Goal: Task Accomplishment & Management: Use online tool/utility

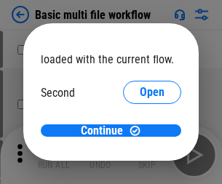
click at [140, 131] on span "Open" at bounding box center [152, 137] width 25 height 12
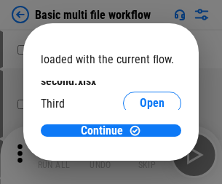
scroll to position [42, 0]
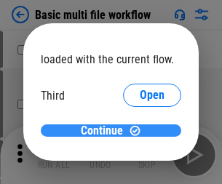
click at [106, 131] on span "Continue" at bounding box center [102, 131] width 42 height 12
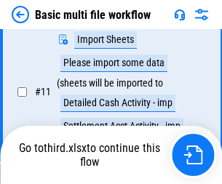
scroll to position [610, 0]
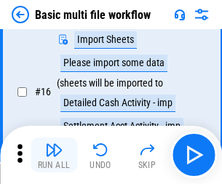
click at [54, 155] on img "button" at bounding box center [54, 150] width 18 height 18
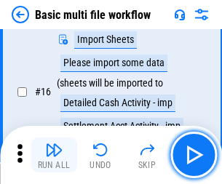
scroll to position [971, 0]
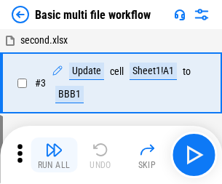
click at [54, 155] on img "button" at bounding box center [54, 150] width 18 height 18
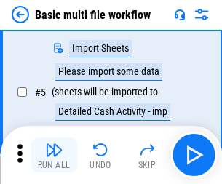
click at [54, 155] on img "button" at bounding box center [54, 150] width 18 height 18
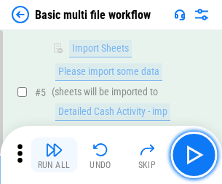
scroll to position [250, 0]
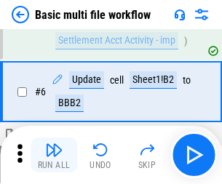
click at [54, 155] on img "button" at bounding box center [54, 150] width 18 height 18
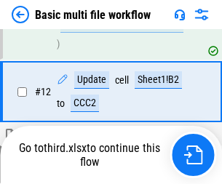
scroll to position [683, 0]
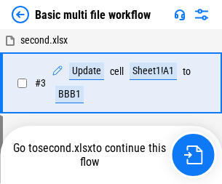
scroll to position [250, 0]
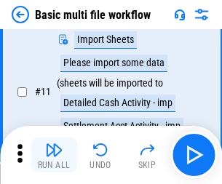
click at [54, 155] on img "button" at bounding box center [54, 150] width 18 height 18
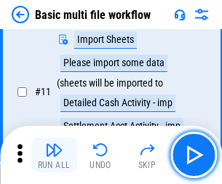
scroll to position [610, 0]
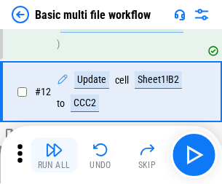
click at [54, 155] on img "button" at bounding box center [54, 150] width 18 height 18
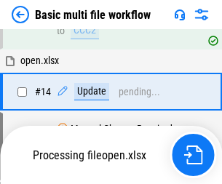
scroll to position [868, 0]
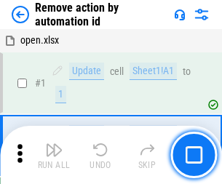
scroll to position [54, 0]
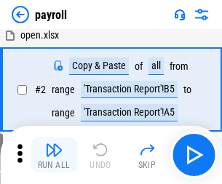
click at [54, 155] on img "button" at bounding box center [54, 150] width 18 height 18
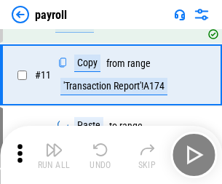
scroll to position [106, 0]
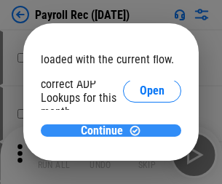
click at [106, 131] on span "Continue" at bounding box center [102, 131] width 42 height 12
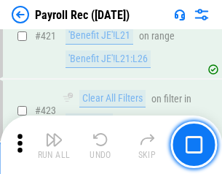
scroll to position [6917, 0]
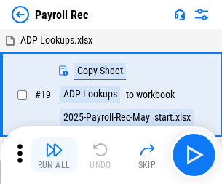
click at [54, 155] on img "button" at bounding box center [54, 150] width 18 height 18
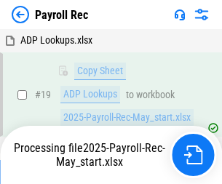
scroll to position [89, 0]
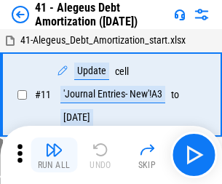
click at [54, 155] on img "button" at bounding box center [54, 150] width 18 height 18
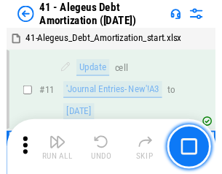
scroll to position [180, 0]
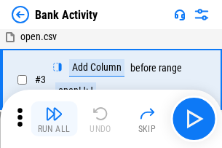
click at [54, 119] on img "button" at bounding box center [54, 114] width 18 height 18
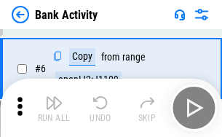
scroll to position [77, 0]
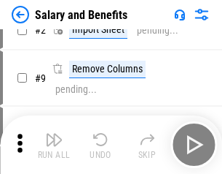
click at [54, 144] on img "button" at bounding box center [54, 140] width 18 height 18
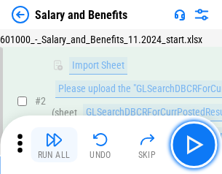
scroll to position [106, 0]
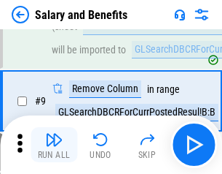
click at [54, 144] on img "button" at bounding box center [54, 140] width 18 height 18
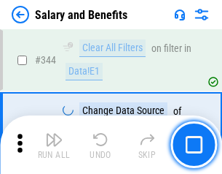
scroll to position [6828, 0]
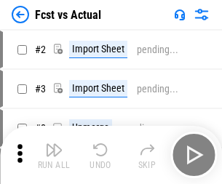
click at [54, 144] on img "button" at bounding box center [54, 150] width 18 height 18
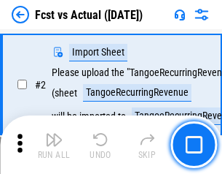
scroll to position [136, 0]
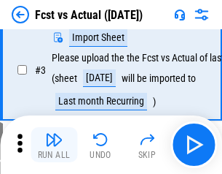
click at [54, 144] on img "button" at bounding box center [54, 140] width 18 height 18
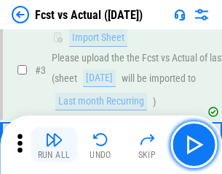
scroll to position [219, 0]
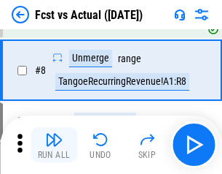
click at [54, 144] on img "button" at bounding box center [54, 140] width 18 height 18
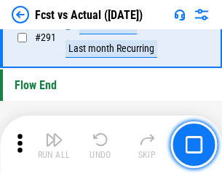
scroll to position [6902, 0]
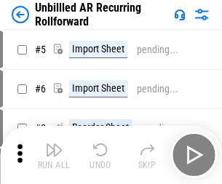
click at [54, 144] on img "button" at bounding box center [54, 150] width 18 height 18
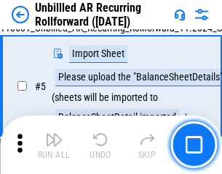
scroll to position [137, 0]
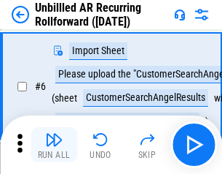
click at [54, 144] on img "button" at bounding box center [54, 140] width 18 height 18
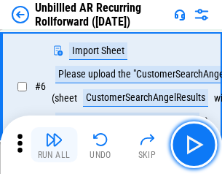
scroll to position [235, 0]
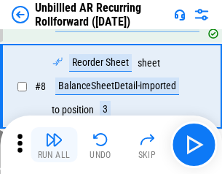
click at [54, 144] on img "button" at bounding box center [54, 140] width 18 height 18
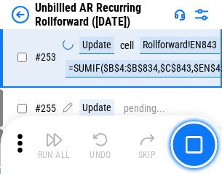
scroll to position [4953, 0]
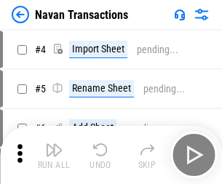
click at [54, 144] on img "button" at bounding box center [54, 150] width 18 height 18
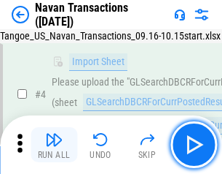
scroll to position [125, 0]
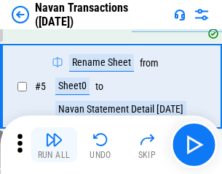
click at [54, 144] on img "button" at bounding box center [54, 140] width 18 height 18
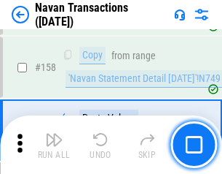
scroll to position [4728, 0]
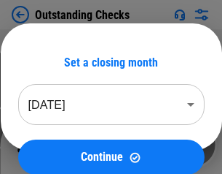
click at [54, 144] on img "button" at bounding box center [54, 140] width 18 height 18
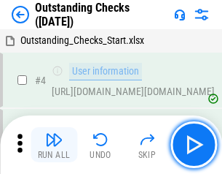
scroll to position [152, 0]
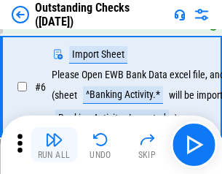
click at [54, 144] on img "button" at bounding box center [54, 140] width 18 height 18
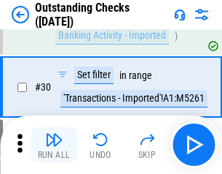
click at [54, 144] on img "button" at bounding box center [54, 140] width 18 height 18
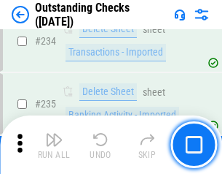
scroll to position [4428, 0]
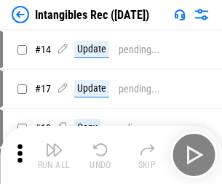
click at [54, 155] on img "button" at bounding box center [54, 150] width 18 height 18
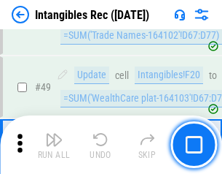
scroll to position [568, 0]
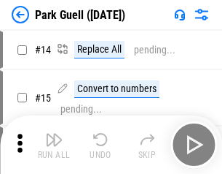
click at [54, 144] on img "button" at bounding box center [54, 140] width 18 height 18
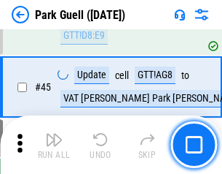
scroll to position [1824, 0]
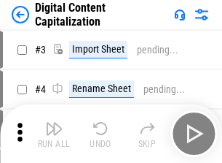
click at [54, 123] on img "button" at bounding box center [54, 129] width 18 height 18
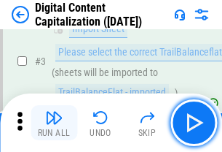
scroll to position [136, 0]
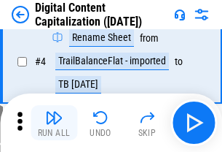
click at [54, 123] on img "button" at bounding box center [54, 118] width 18 height 18
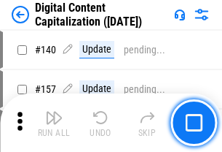
scroll to position [1547, 0]
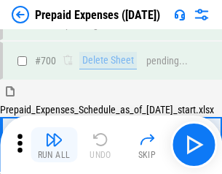
click at [54, 144] on img "button" at bounding box center [54, 140] width 18 height 18
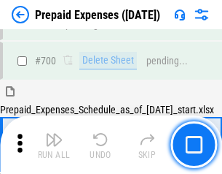
scroll to position [4010, 0]
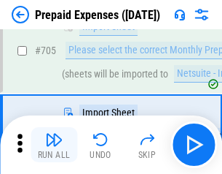
click at [54, 144] on img "button" at bounding box center [54, 140] width 18 height 18
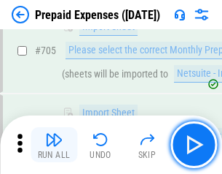
scroll to position [4084, 0]
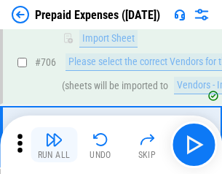
click at [54, 144] on img "button" at bounding box center [54, 140] width 18 height 18
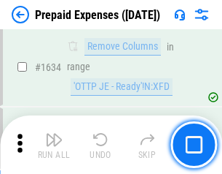
scroll to position [14199, 0]
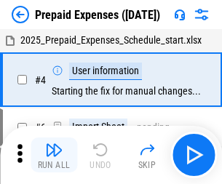
click at [54, 155] on img "button" at bounding box center [54, 150] width 18 height 18
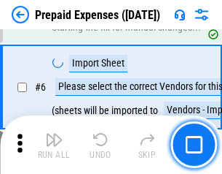
scroll to position [139, 0]
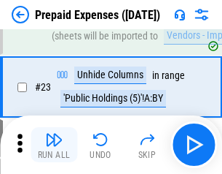
click at [54, 144] on img "button" at bounding box center [54, 140] width 18 height 18
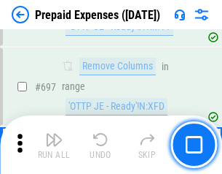
scroll to position [5078, 0]
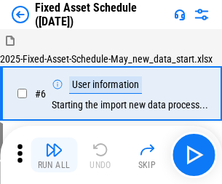
click at [54, 155] on img "button" at bounding box center [54, 150] width 18 height 18
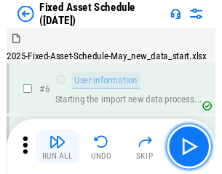
scroll to position [153, 0]
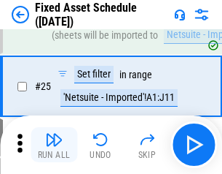
click at [54, 144] on img "button" at bounding box center [54, 140] width 18 height 18
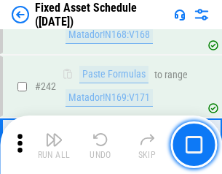
scroll to position [4517, 0]
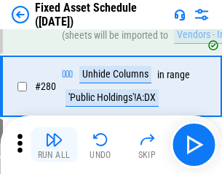
click at [54, 144] on img "button" at bounding box center [54, 140] width 18 height 18
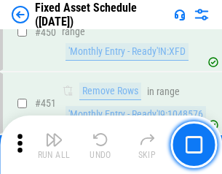
scroll to position [6519, 0]
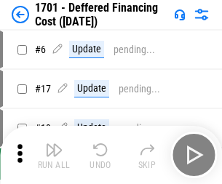
click at [54, 155] on img "button" at bounding box center [54, 150] width 18 height 18
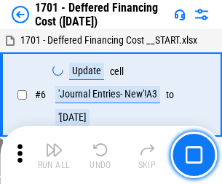
scroll to position [175, 0]
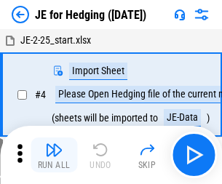
click at [54, 144] on img "button" at bounding box center [54, 150] width 18 height 18
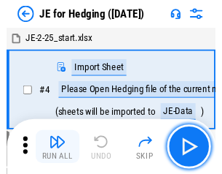
scroll to position [82, 0]
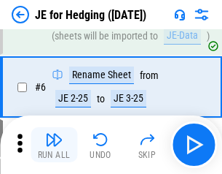
click at [54, 144] on img "button" at bounding box center [54, 140] width 18 height 18
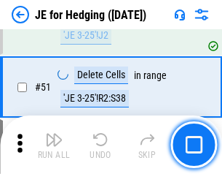
scroll to position [944, 0]
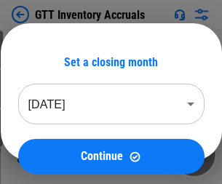
click at [54, 144] on img "button" at bounding box center [54, 150] width 18 height 18
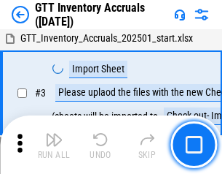
scroll to position [94, 0]
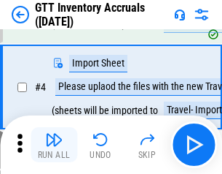
click at [54, 144] on img "button" at bounding box center [54, 140] width 18 height 18
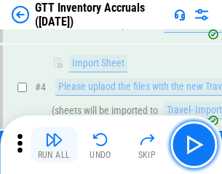
scroll to position [168, 0]
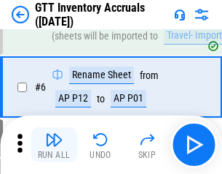
click at [54, 144] on img "button" at bounding box center [54, 140] width 18 height 18
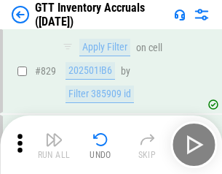
scroll to position [11069, 0]
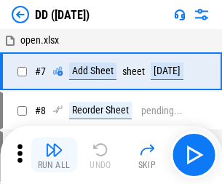
click at [54, 155] on img "button" at bounding box center [54, 150] width 18 height 18
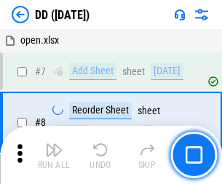
scroll to position [141, 0]
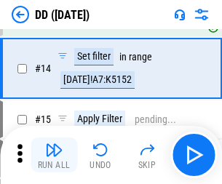
click at [54, 155] on img "button" at bounding box center [54, 150] width 18 height 18
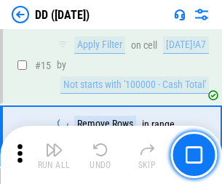
scroll to position [375, 0]
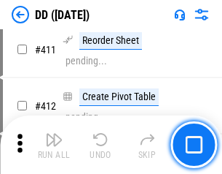
click at [54, 144] on img "button" at bounding box center [54, 140] width 18 height 18
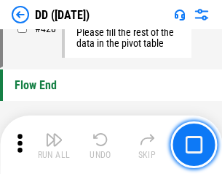
scroll to position [6980, 0]
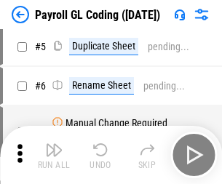
click at [54, 155] on img "button" at bounding box center [54, 150] width 18 height 18
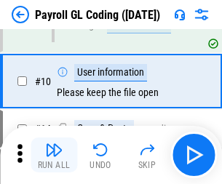
click at [54, 155] on img "button" at bounding box center [54, 150] width 18 height 18
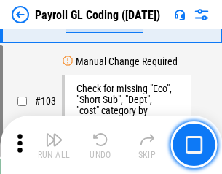
scroll to position [3421, 0]
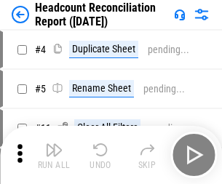
click at [54, 155] on img "button" at bounding box center [54, 150] width 18 height 18
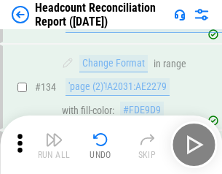
scroll to position [1753, 0]
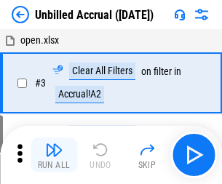
click at [54, 155] on img "button" at bounding box center [54, 150] width 18 height 18
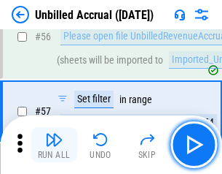
scroll to position [1597, 0]
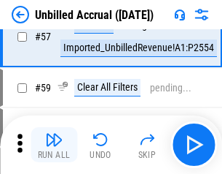
click at [54, 144] on img "button" at bounding box center [54, 140] width 18 height 18
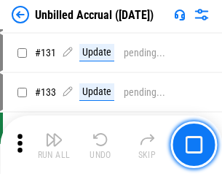
scroll to position [4344, 0]
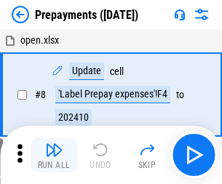
click at [54, 155] on img "button" at bounding box center [54, 150] width 18 height 18
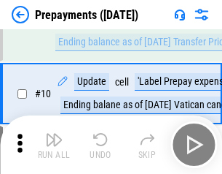
scroll to position [91, 0]
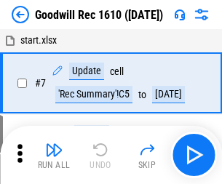
scroll to position [249, 0]
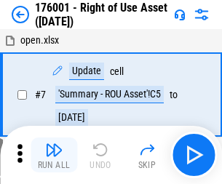
click at [54, 155] on img "button" at bounding box center [54, 150] width 18 height 18
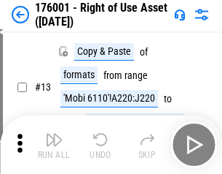
scroll to position [94, 0]
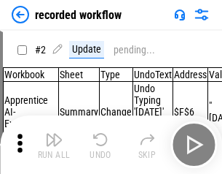
click at [54, 144] on img "button" at bounding box center [54, 140] width 18 height 18
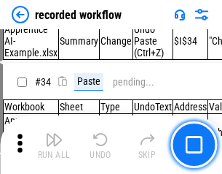
scroll to position [4558, 0]
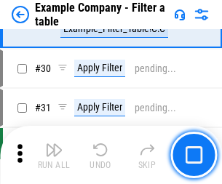
scroll to position [1334, 0]
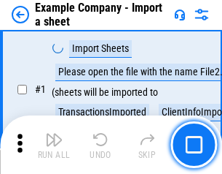
scroll to position [123, 0]
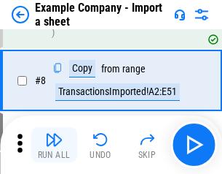
click at [54, 144] on img "button" at bounding box center [54, 140] width 18 height 18
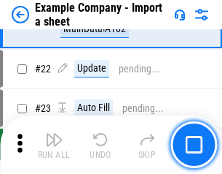
scroll to position [322, 0]
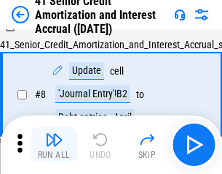
click at [54, 144] on img "button" at bounding box center [54, 140] width 18 height 18
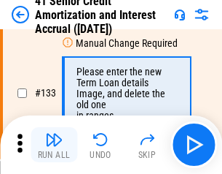
click at [54, 144] on img "button" at bounding box center [54, 140] width 18 height 18
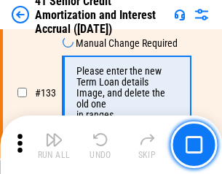
scroll to position [1524, 0]
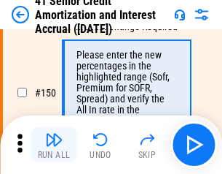
click at [54, 144] on img "button" at bounding box center [54, 140] width 18 height 18
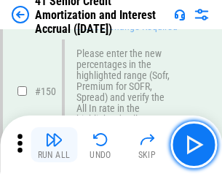
scroll to position [1677, 0]
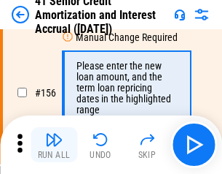
click at [54, 144] on img "button" at bounding box center [54, 140] width 18 height 18
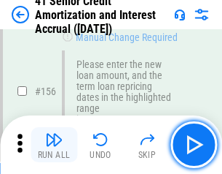
scroll to position [1778, 0]
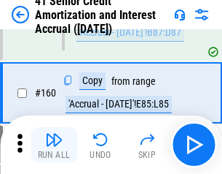
click at [54, 144] on img "button" at bounding box center [54, 140] width 18 height 18
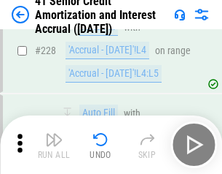
scroll to position [3266, 0]
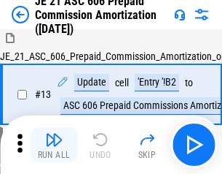
click at [54, 144] on img "button" at bounding box center [54, 140] width 18 height 18
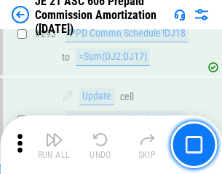
scroll to position [2683, 0]
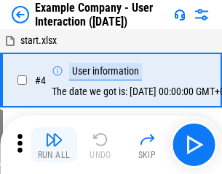
click at [54, 144] on img "button" at bounding box center [54, 140] width 18 height 18
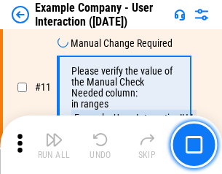
scroll to position [316, 0]
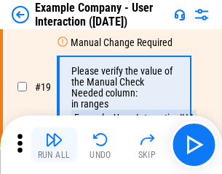
click at [54, 144] on img "button" at bounding box center [54, 140] width 18 height 18
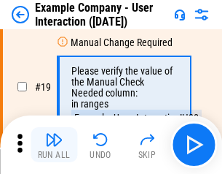
click at [54, 144] on img "button" at bounding box center [54, 140] width 18 height 18
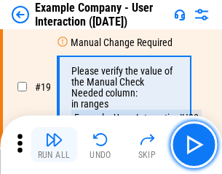
scroll to position [403, 0]
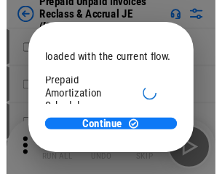
scroll to position [87, 0]
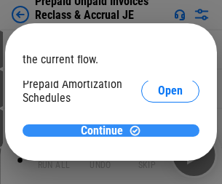
click at [106, 131] on span "Continue" at bounding box center [102, 131] width 42 height 12
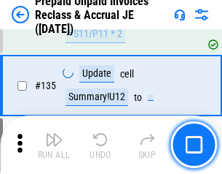
scroll to position [1890, 0]
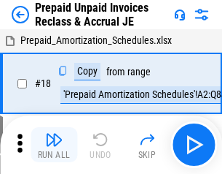
click at [54, 144] on img "button" at bounding box center [54, 140] width 18 height 18
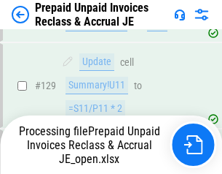
scroll to position [1890, 0]
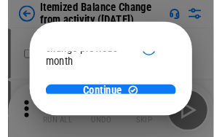
scroll to position [106, 0]
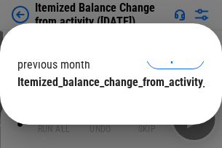
click at [106, 106] on span "Continue" at bounding box center [102, 112] width 42 height 12
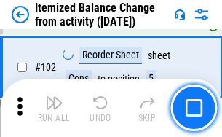
scroll to position [2439, 0]
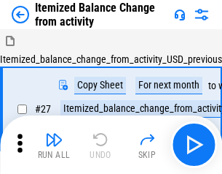
scroll to position [23, 0]
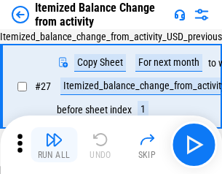
click at [54, 144] on img "button" at bounding box center [54, 140] width 18 height 18
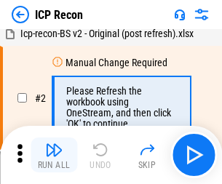
click at [54, 155] on img "button" at bounding box center [54, 150] width 18 height 18
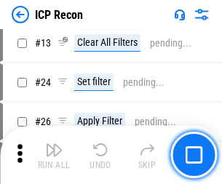
click at [54, 155] on img "button" at bounding box center [54, 150] width 18 height 18
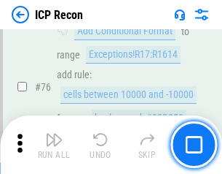
scroll to position [1310, 0]
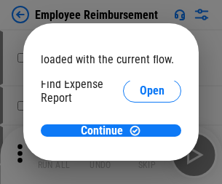
click at [140, 169] on span "Open" at bounding box center [152, 175] width 25 height 12
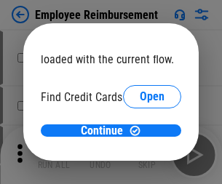
scroll to position [85, 0]
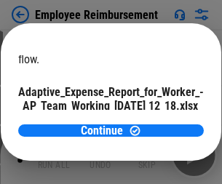
click at [163, 123] on span "Open" at bounding box center [175, 129] width 25 height 12
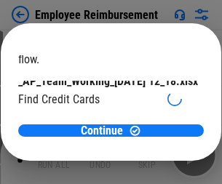
scroll to position [152, 0]
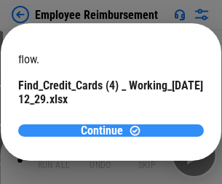
click at [106, 131] on span "Continue" at bounding box center [102, 131] width 42 height 12
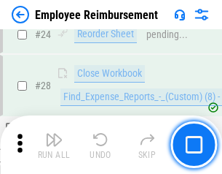
scroll to position [682, 0]
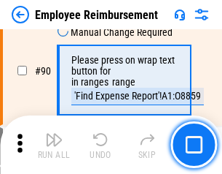
click at [54, 144] on img "button" at bounding box center [54, 140] width 18 height 18
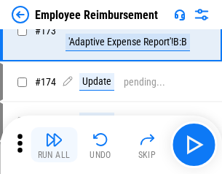
click at [54, 144] on img "button" at bounding box center [54, 140] width 18 height 18
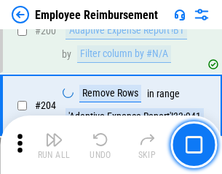
scroll to position [3690, 0]
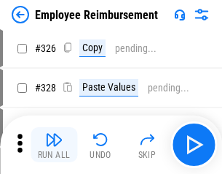
click at [54, 144] on img "button" at bounding box center [54, 140] width 18 height 18
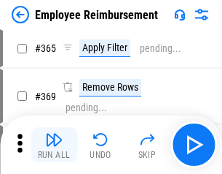
click at [54, 144] on img "button" at bounding box center [54, 140] width 18 height 18
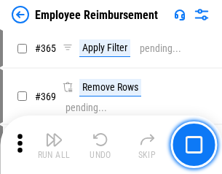
scroll to position [7518, 0]
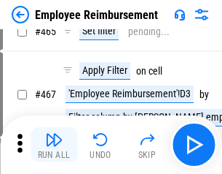
click at [54, 144] on img "button" at bounding box center [54, 140] width 18 height 18
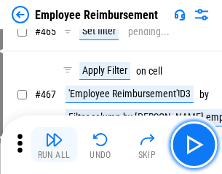
click at [54, 144] on img "button" at bounding box center [54, 140] width 18 height 18
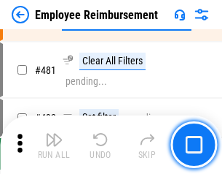
scroll to position [9006, 0]
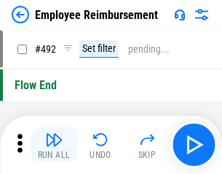
click at [54, 144] on img "button" at bounding box center [54, 140] width 18 height 18
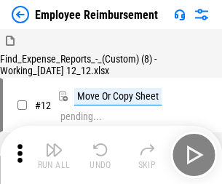
scroll to position [50, 0]
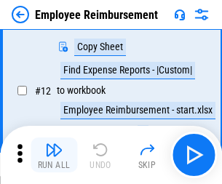
click at [54, 155] on img "button" at bounding box center [54, 150] width 18 height 18
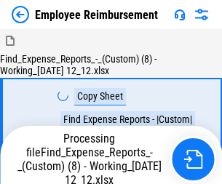
scroll to position [50, 0]
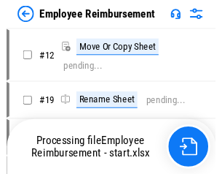
scroll to position [50, 0]
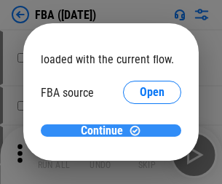
click at [106, 131] on span "Continue" at bounding box center [102, 131] width 42 height 12
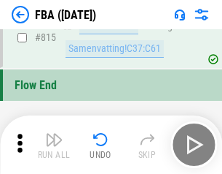
scroll to position [13055, 0]
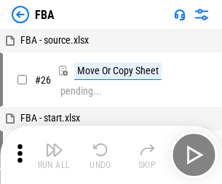
scroll to position [15, 0]
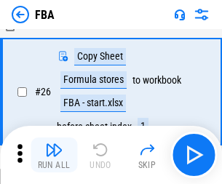
click at [54, 155] on img "button" at bounding box center [54, 150] width 18 height 18
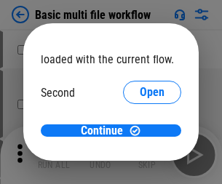
click at [140, 131] on span "Open" at bounding box center [152, 137] width 25 height 12
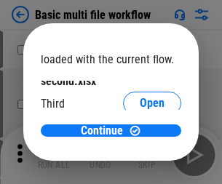
scroll to position [42, 0]
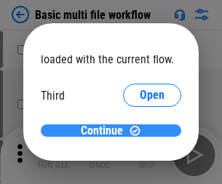
click at [106, 131] on span "Continue" at bounding box center [102, 131] width 42 height 12
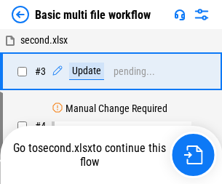
scroll to position [155, 0]
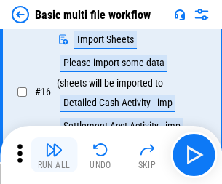
click at [54, 155] on img "button" at bounding box center [54, 150] width 18 height 18
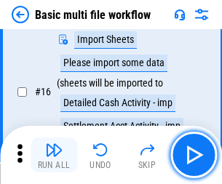
scroll to position [971, 0]
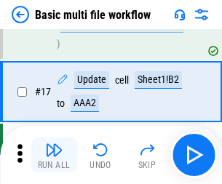
click at [54, 155] on img "button" at bounding box center [54, 150] width 18 height 18
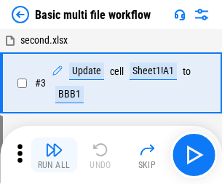
click at [54, 155] on img "button" at bounding box center [54, 150] width 18 height 18
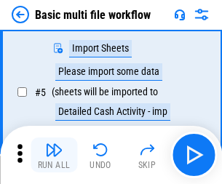
click at [54, 155] on img "button" at bounding box center [54, 150] width 18 height 18
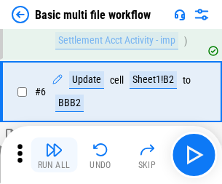
click at [54, 155] on img "button" at bounding box center [54, 150] width 18 height 18
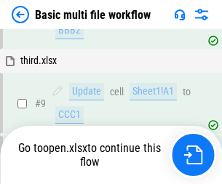
scroll to position [762, 0]
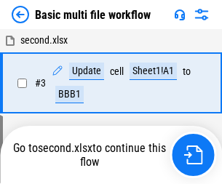
scroll to position [250, 0]
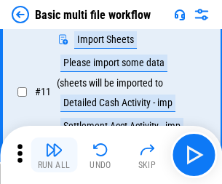
click at [54, 155] on img "button" at bounding box center [54, 150] width 18 height 18
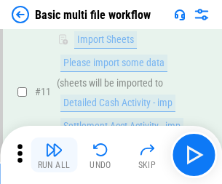
click at [54, 155] on img "button" at bounding box center [54, 150] width 18 height 18
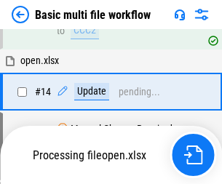
scroll to position [868, 0]
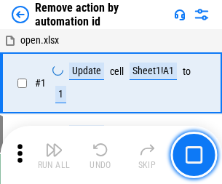
scroll to position [54, 0]
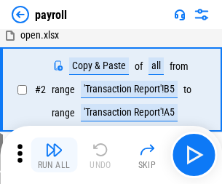
click at [54, 155] on img "button" at bounding box center [54, 150] width 18 height 18
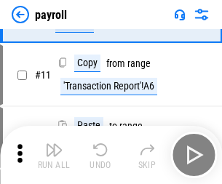
scroll to position [106, 0]
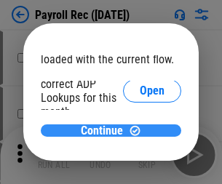
click at [106, 131] on span "Continue" at bounding box center [102, 131] width 42 height 12
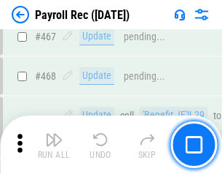
scroll to position [7772, 0]
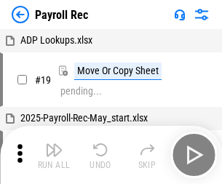
click at [54, 155] on img "button" at bounding box center [54, 150] width 18 height 18
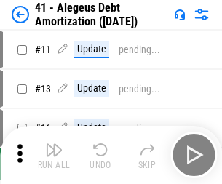
click at [54, 155] on img "button" at bounding box center [54, 150] width 18 height 18
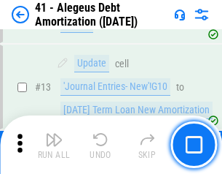
scroll to position [180, 0]
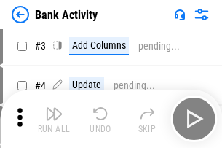
click at [54, 119] on img "button" at bounding box center [54, 114] width 18 height 18
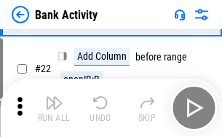
scroll to position [391, 0]
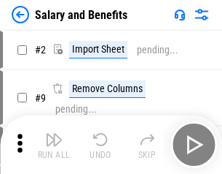
click at [54, 144] on img "button" at bounding box center [54, 140] width 18 height 18
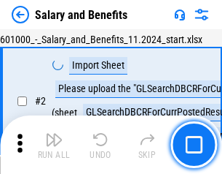
scroll to position [106, 0]
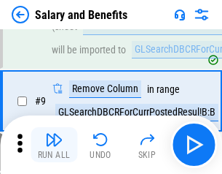
click at [54, 144] on img "button" at bounding box center [54, 140] width 18 height 18
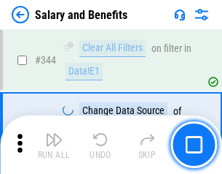
scroll to position [6828, 0]
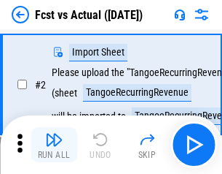
click at [54, 144] on img "button" at bounding box center [54, 140] width 18 height 18
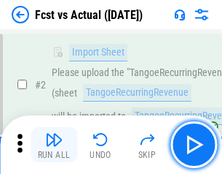
scroll to position [136, 0]
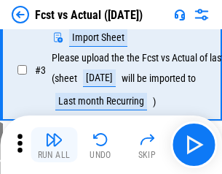
click at [54, 144] on img "button" at bounding box center [54, 140] width 18 height 18
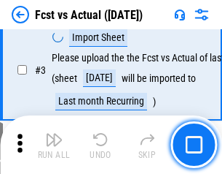
scroll to position [219, 0]
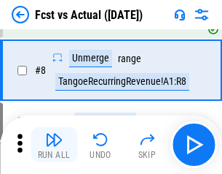
click at [54, 144] on img "button" at bounding box center [54, 140] width 18 height 18
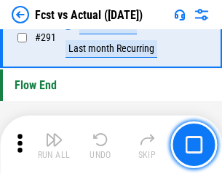
scroll to position [6902, 0]
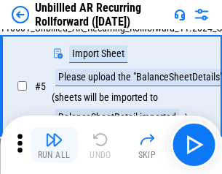
click at [54, 144] on img "button" at bounding box center [54, 140] width 18 height 18
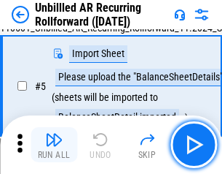
scroll to position [137, 0]
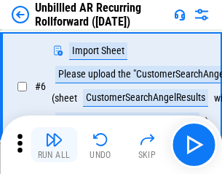
click at [54, 144] on img "button" at bounding box center [54, 140] width 18 height 18
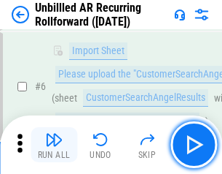
scroll to position [235, 0]
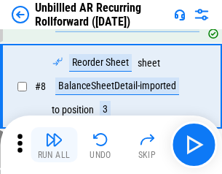
click at [54, 144] on img "button" at bounding box center [54, 140] width 18 height 18
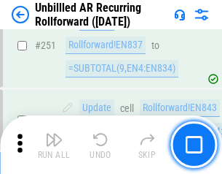
scroll to position [4953, 0]
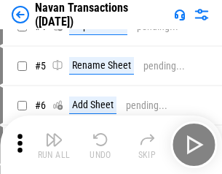
click at [54, 144] on img "button" at bounding box center [54, 140] width 18 height 18
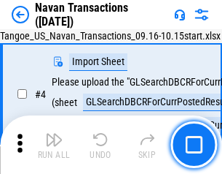
scroll to position [125, 0]
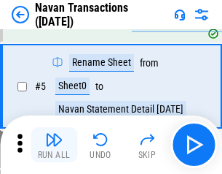
click at [54, 144] on img "button" at bounding box center [54, 140] width 18 height 18
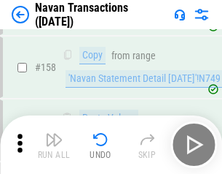
scroll to position [4728, 0]
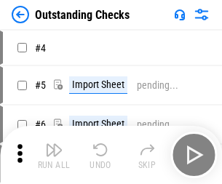
click at [54, 144] on img "button" at bounding box center [54, 150] width 18 height 18
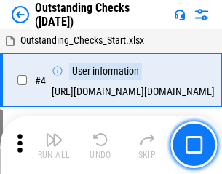
scroll to position [152, 0]
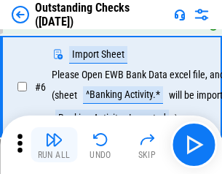
click at [54, 144] on img "button" at bounding box center [54, 140] width 18 height 18
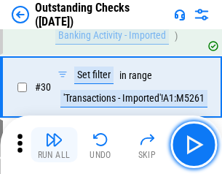
click at [54, 144] on img "button" at bounding box center [54, 140] width 18 height 18
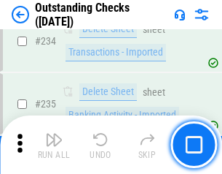
scroll to position [4428, 0]
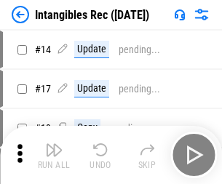
click at [54, 155] on img "button" at bounding box center [54, 150] width 18 height 18
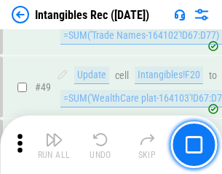
scroll to position [568, 0]
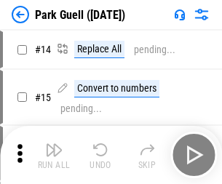
click at [54, 144] on img "button" at bounding box center [54, 150] width 18 height 18
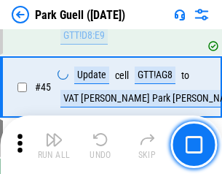
scroll to position [1824, 0]
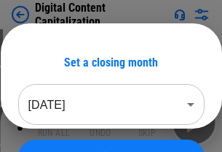
click at [54, 123] on img "button" at bounding box center [54, 118] width 18 height 18
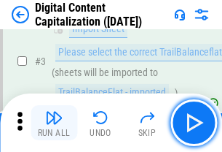
scroll to position [136, 0]
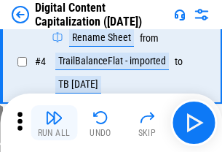
click at [54, 123] on img "button" at bounding box center [54, 118] width 18 height 18
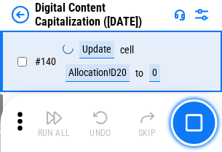
scroll to position [1547, 0]
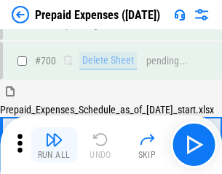
click at [54, 144] on img "button" at bounding box center [54, 140] width 18 height 18
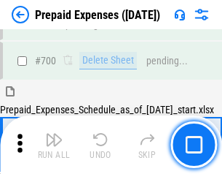
scroll to position [4010, 0]
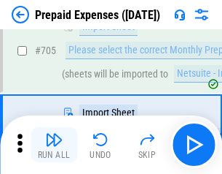
click at [54, 144] on img "button" at bounding box center [54, 140] width 18 height 18
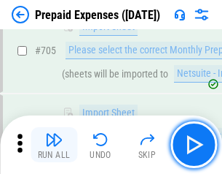
scroll to position [4084, 0]
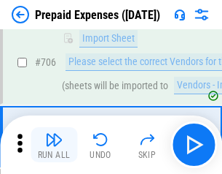
click at [54, 144] on img "button" at bounding box center [54, 140] width 18 height 18
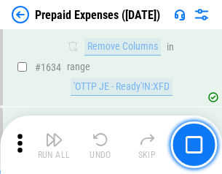
scroll to position [14199, 0]
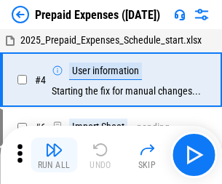
click at [54, 155] on img "button" at bounding box center [54, 150] width 18 height 18
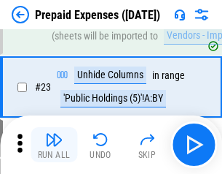
click at [54, 144] on img "button" at bounding box center [54, 140] width 18 height 18
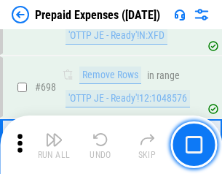
scroll to position [5078, 0]
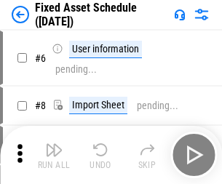
click at [54, 155] on img "button" at bounding box center [54, 150] width 18 height 18
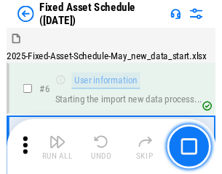
scroll to position [153, 0]
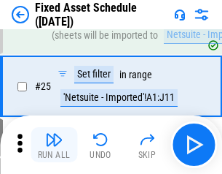
click at [54, 144] on img "button" at bounding box center [54, 140] width 18 height 18
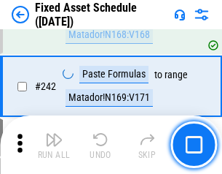
scroll to position [4517, 0]
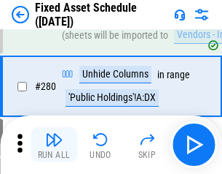
click at [54, 144] on img "button" at bounding box center [54, 140] width 18 height 18
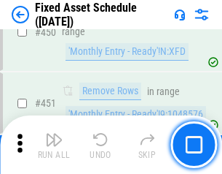
scroll to position [6519, 0]
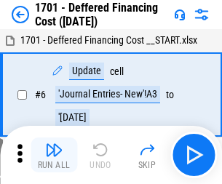
click at [54, 155] on img "button" at bounding box center [54, 150] width 18 height 18
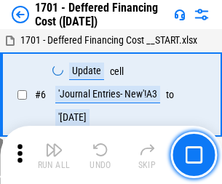
scroll to position [175, 0]
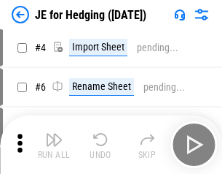
click at [54, 144] on img "button" at bounding box center [54, 140] width 18 height 18
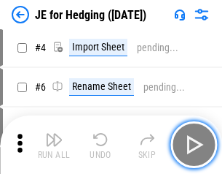
scroll to position [82, 0]
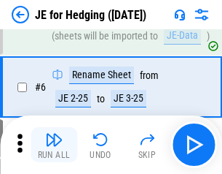
click at [54, 144] on img "button" at bounding box center [54, 140] width 18 height 18
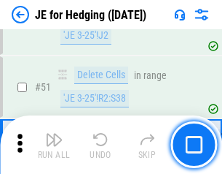
scroll to position [944, 0]
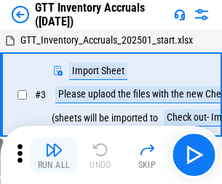
click at [54, 144] on img "button" at bounding box center [54, 150] width 18 height 18
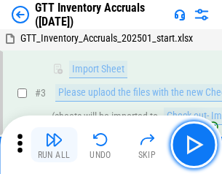
scroll to position [94, 0]
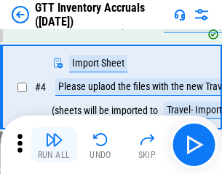
click at [54, 144] on img "button" at bounding box center [54, 140] width 18 height 18
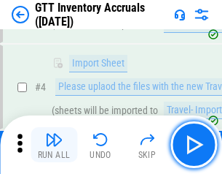
scroll to position [168, 0]
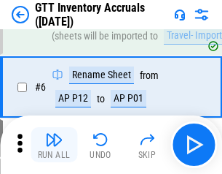
click at [54, 144] on img "button" at bounding box center [54, 140] width 18 height 18
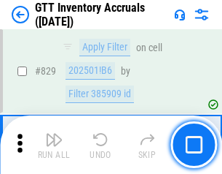
scroll to position [11069, 0]
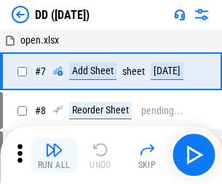
click at [54, 155] on img "button" at bounding box center [54, 150] width 18 height 18
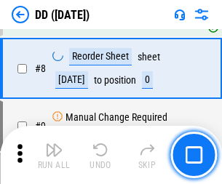
scroll to position [141, 0]
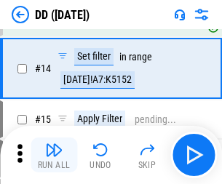
click at [54, 155] on img "button" at bounding box center [54, 150] width 18 height 18
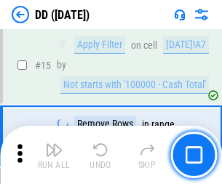
scroll to position [375, 0]
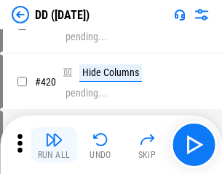
click at [54, 144] on img "button" at bounding box center [54, 140] width 18 height 18
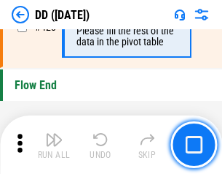
scroll to position [6980, 0]
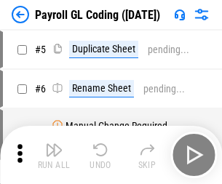
click at [54, 155] on img "button" at bounding box center [54, 150] width 18 height 18
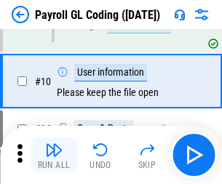
click at [54, 155] on img "button" at bounding box center [54, 150] width 18 height 18
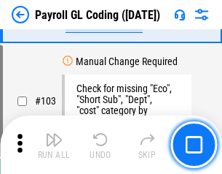
scroll to position [3421, 0]
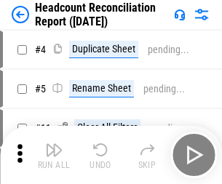
click at [54, 155] on img "button" at bounding box center [54, 150] width 18 height 18
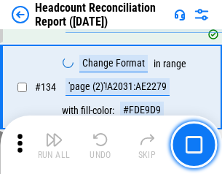
scroll to position [1753, 0]
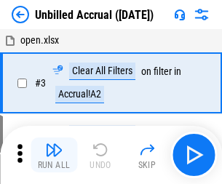
click at [54, 155] on img "button" at bounding box center [54, 150] width 18 height 18
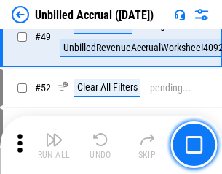
scroll to position [1323, 0]
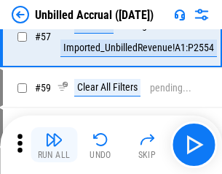
click at [54, 144] on img "button" at bounding box center [54, 140] width 18 height 18
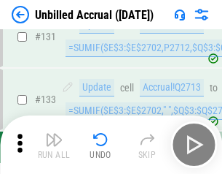
scroll to position [4344, 0]
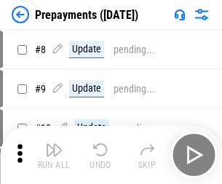
click at [54, 155] on img "button" at bounding box center [54, 150] width 18 height 18
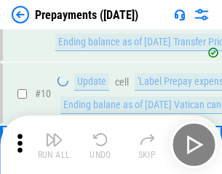
scroll to position [91, 0]
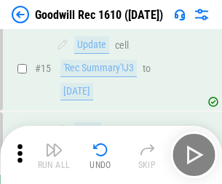
scroll to position [249, 0]
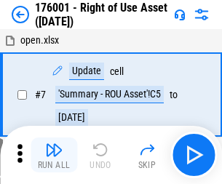
click at [54, 155] on img "button" at bounding box center [54, 150] width 18 height 18
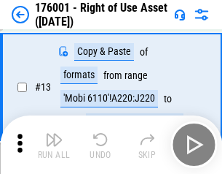
scroll to position [94, 0]
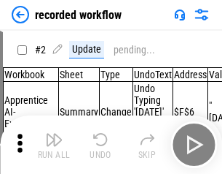
click at [54, 144] on img "button" at bounding box center [54, 140] width 18 height 18
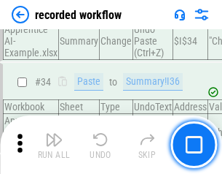
scroll to position [4558, 0]
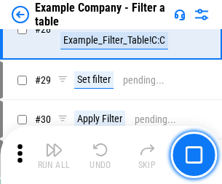
scroll to position [1334, 0]
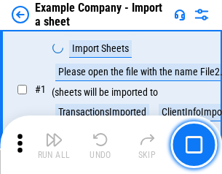
scroll to position [123, 0]
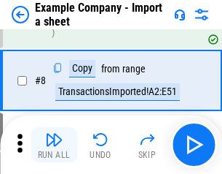
click at [54, 144] on img "button" at bounding box center [54, 140] width 18 height 18
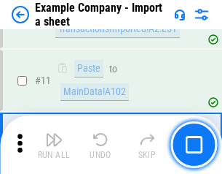
scroll to position [322, 0]
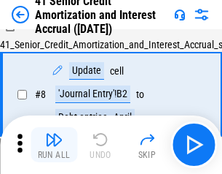
click at [54, 144] on img "button" at bounding box center [54, 140] width 18 height 18
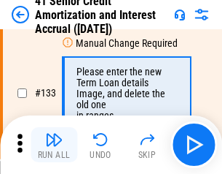
click at [54, 144] on img "button" at bounding box center [54, 140] width 18 height 18
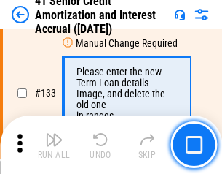
scroll to position [1524, 0]
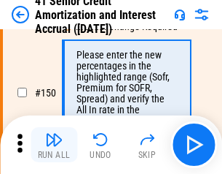
click at [54, 144] on img "button" at bounding box center [54, 140] width 18 height 18
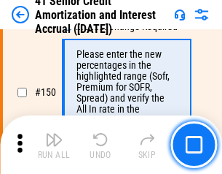
scroll to position [1677, 0]
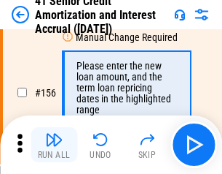
click at [54, 144] on img "button" at bounding box center [54, 140] width 18 height 18
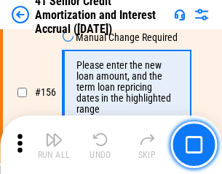
scroll to position [1778, 0]
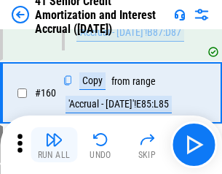
click at [54, 144] on img "button" at bounding box center [54, 140] width 18 height 18
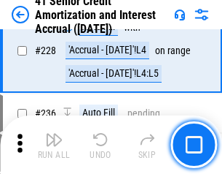
scroll to position [3266, 0]
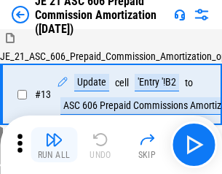
click at [54, 144] on img "button" at bounding box center [54, 140] width 18 height 18
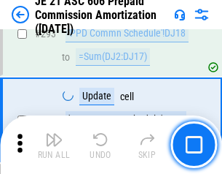
scroll to position [2683, 0]
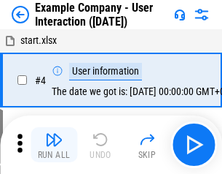
click at [54, 144] on img "button" at bounding box center [54, 140] width 18 height 18
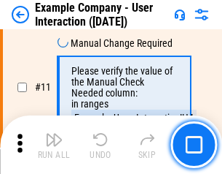
scroll to position [316, 0]
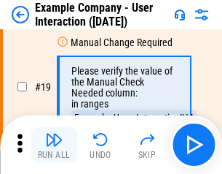
click at [54, 144] on img "button" at bounding box center [54, 140] width 18 height 18
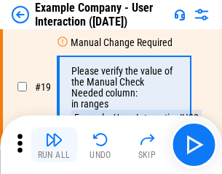
click at [54, 144] on img "button" at bounding box center [54, 140] width 18 height 18
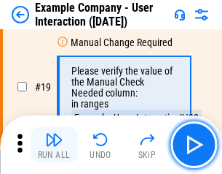
scroll to position [403, 0]
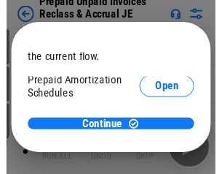
scroll to position [87, 0]
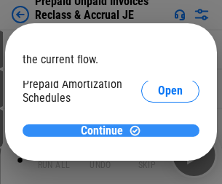
click at [106, 131] on span "Continue" at bounding box center [102, 131] width 42 height 12
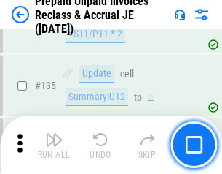
scroll to position [1890, 0]
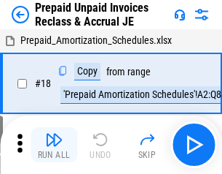
click at [54, 144] on img "button" at bounding box center [54, 140] width 18 height 18
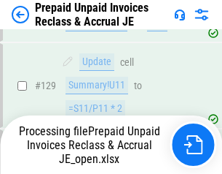
scroll to position [1816, 0]
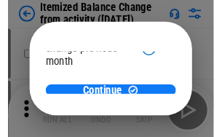
scroll to position [106, 0]
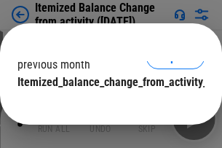
click at [106, 106] on span "Continue" at bounding box center [102, 112] width 42 height 12
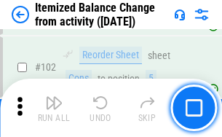
scroll to position [2439, 0]
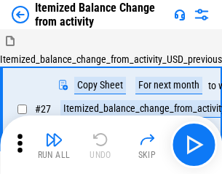
scroll to position [23, 0]
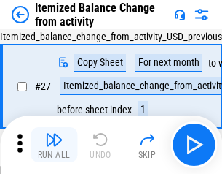
click at [54, 144] on img "button" at bounding box center [54, 140] width 18 height 18
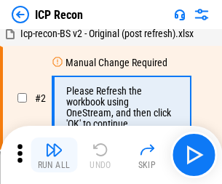
click at [54, 155] on img "button" at bounding box center [54, 150] width 18 height 18
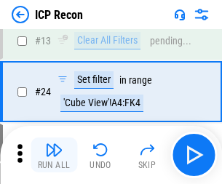
click at [54, 155] on img "button" at bounding box center [54, 150] width 18 height 18
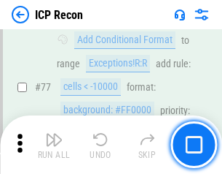
scroll to position [1310, 0]
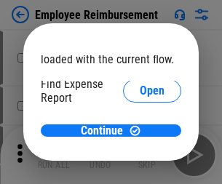
click at [140, 169] on span "Open" at bounding box center [152, 175] width 25 height 12
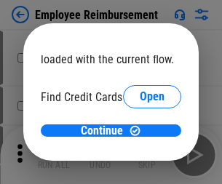
scroll to position [85, 0]
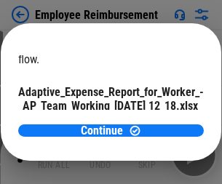
click at [163, 123] on span "Open" at bounding box center [175, 129] width 25 height 12
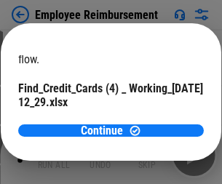
scroll to position [152, 0]
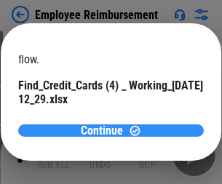
click at [106, 131] on span "Continue" at bounding box center [102, 131] width 42 height 12
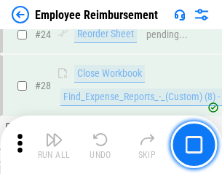
scroll to position [682, 0]
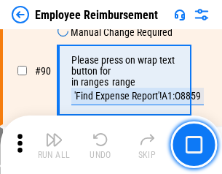
click at [54, 144] on img "button" at bounding box center [54, 140] width 18 height 18
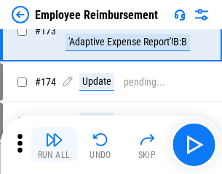
click at [54, 144] on img "button" at bounding box center [54, 140] width 18 height 18
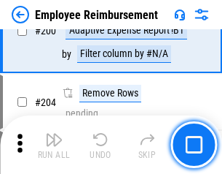
scroll to position [3690, 0]
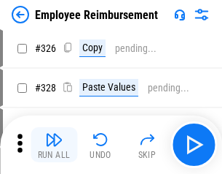
click at [54, 144] on img "button" at bounding box center [54, 140] width 18 height 18
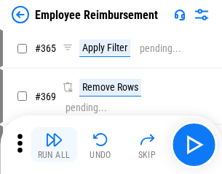
click at [54, 144] on img "button" at bounding box center [54, 140] width 18 height 18
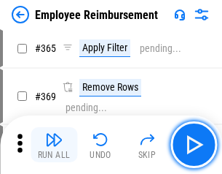
scroll to position [7518, 0]
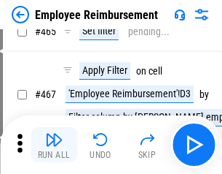
click at [54, 144] on img "button" at bounding box center [54, 140] width 18 height 18
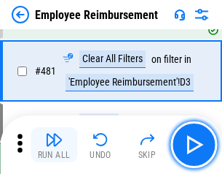
scroll to position [9006, 0]
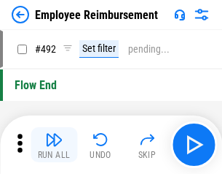
click at [54, 144] on img "button" at bounding box center [54, 140] width 18 height 18
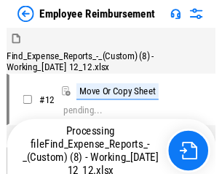
scroll to position [297, 0]
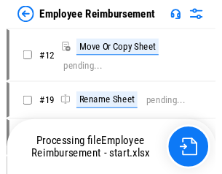
scroll to position [50, 0]
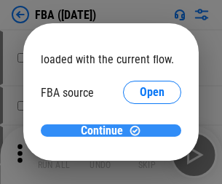
click at [106, 131] on span "Continue" at bounding box center [102, 131] width 42 height 12
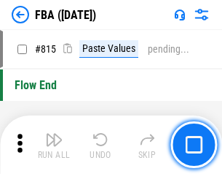
scroll to position [13055, 0]
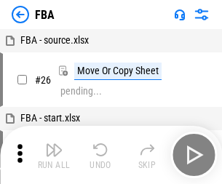
click at [54, 155] on img "button" at bounding box center [54, 150] width 18 height 18
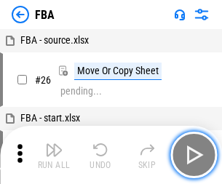
scroll to position [15, 0]
